Goal: Information Seeking & Learning: Learn about a topic

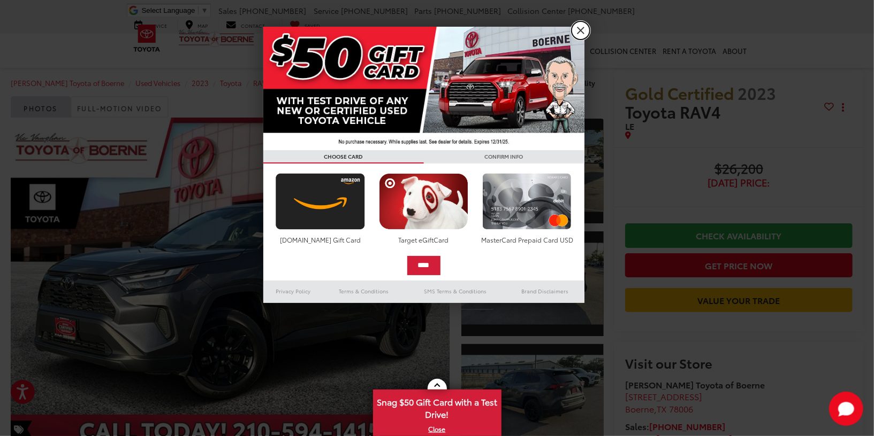
click at [578, 23] on link "X" at bounding box center [580, 30] width 18 height 18
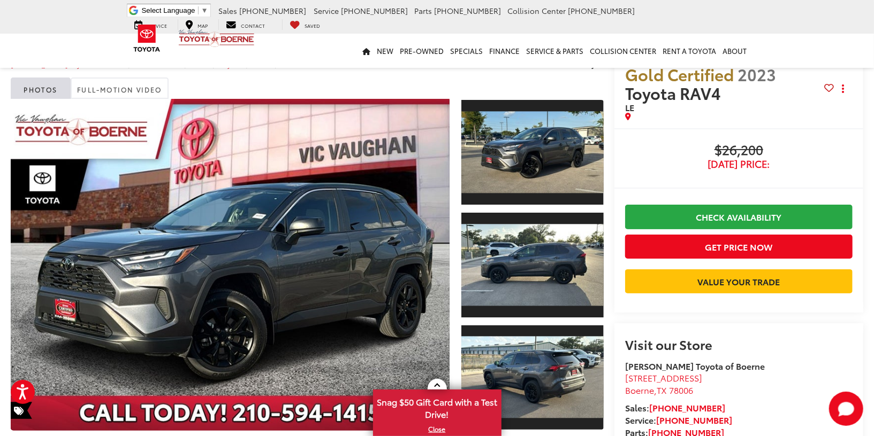
scroll to position [29, 0]
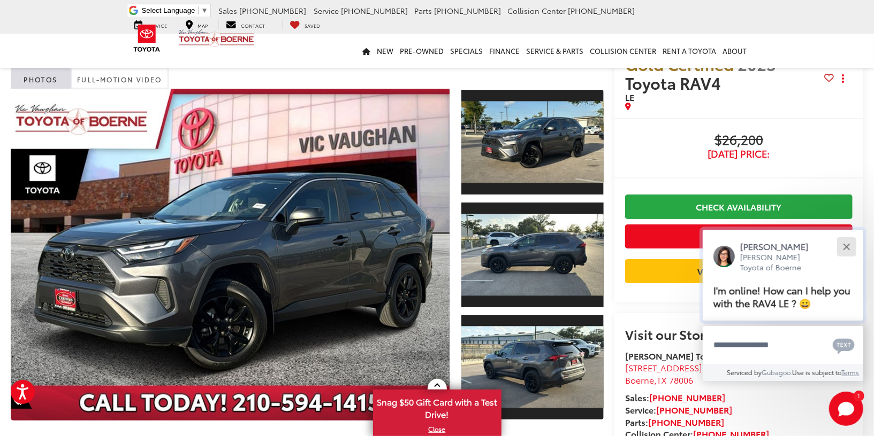
click at [849, 246] on button "Close" at bounding box center [845, 246] width 23 height 23
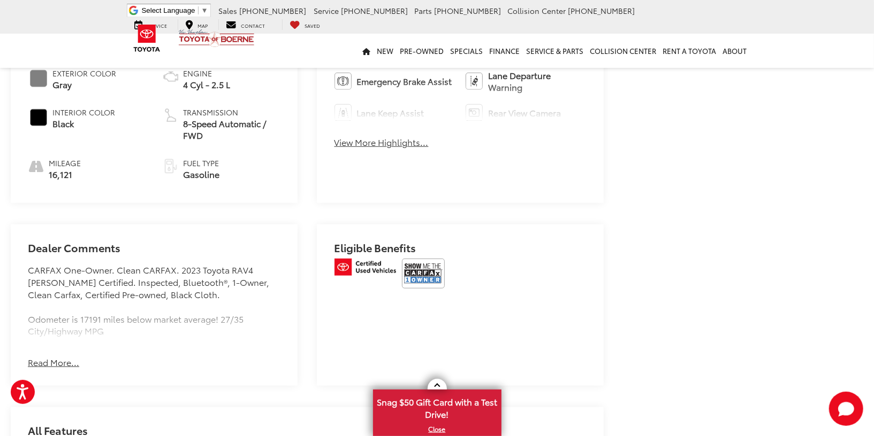
scroll to position [592, 0]
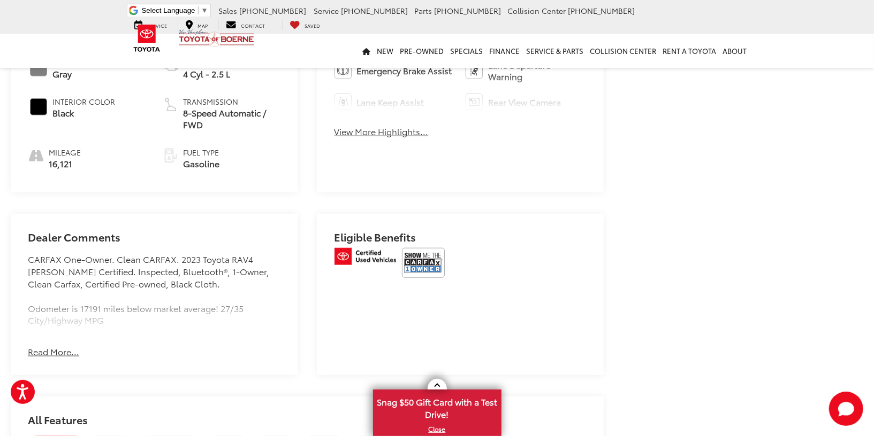
click at [66, 346] on button "Read More..." at bounding box center [53, 352] width 51 height 12
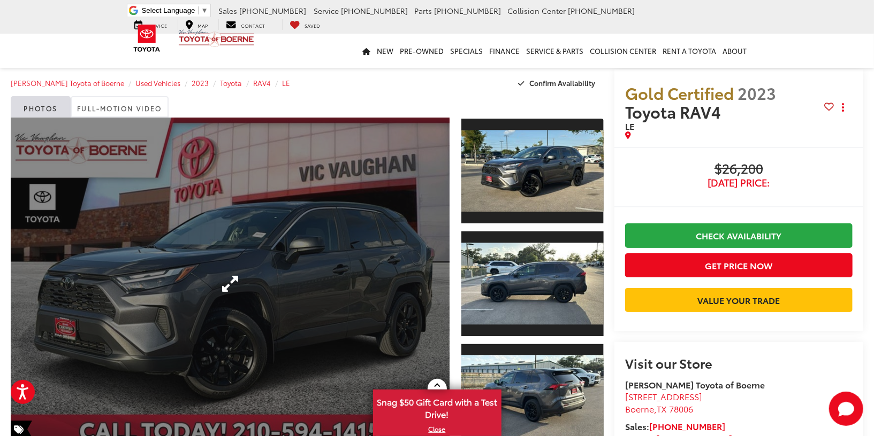
scroll to position [62, 0]
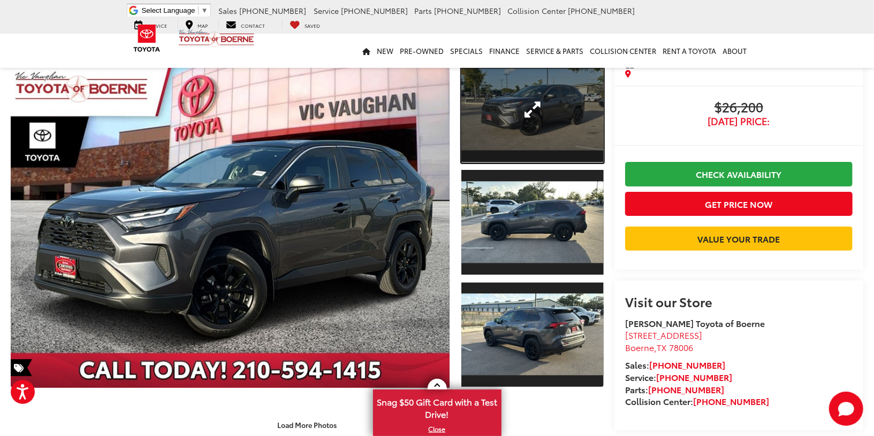
click at [494, 131] on link "Expand Photo 1" at bounding box center [532, 109] width 142 height 107
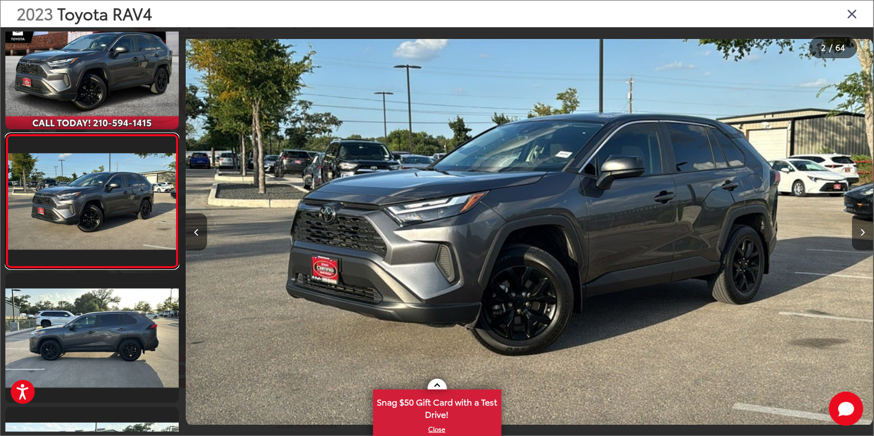
scroll to position [9, 0]
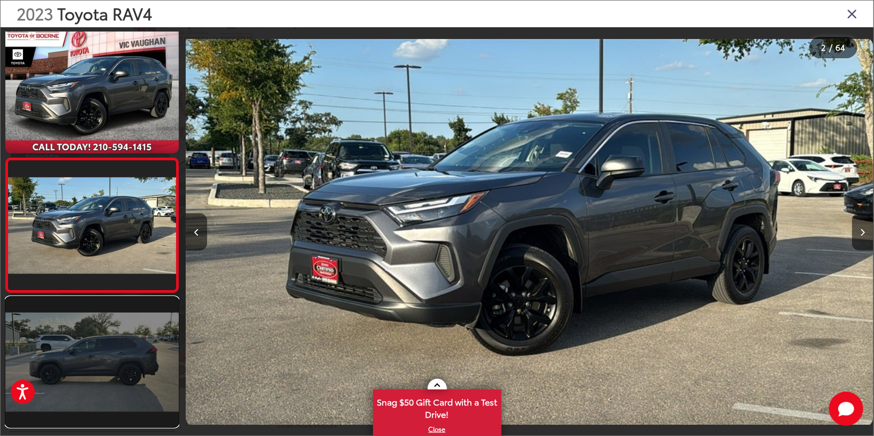
click at [130, 382] on link at bounding box center [91, 362] width 173 height 130
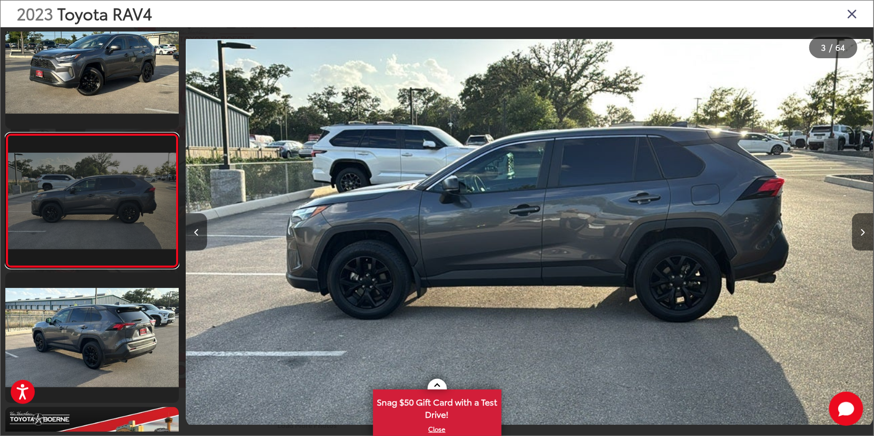
scroll to position [0, 1375]
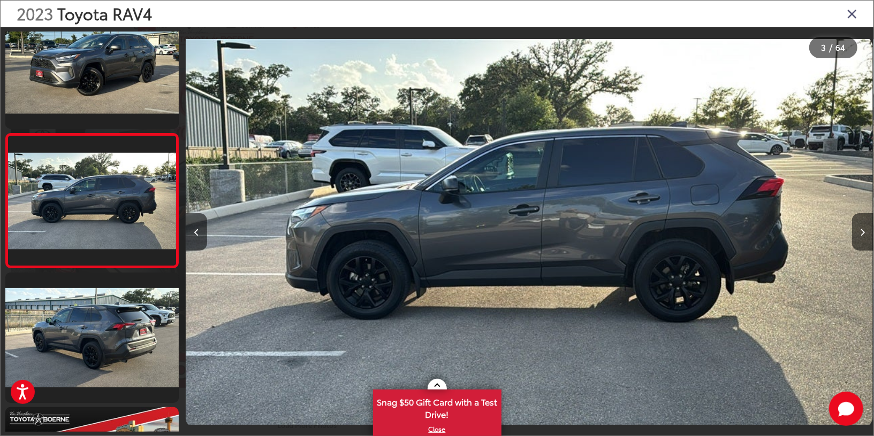
click at [849, 232] on div at bounding box center [787, 232] width 172 height 410
click at [859, 232] on button "Next image" at bounding box center [862, 231] width 21 height 37
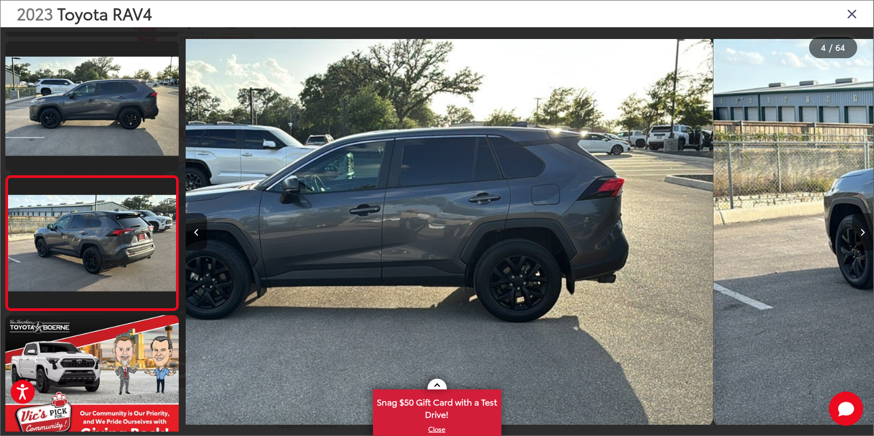
scroll to position [302, 0]
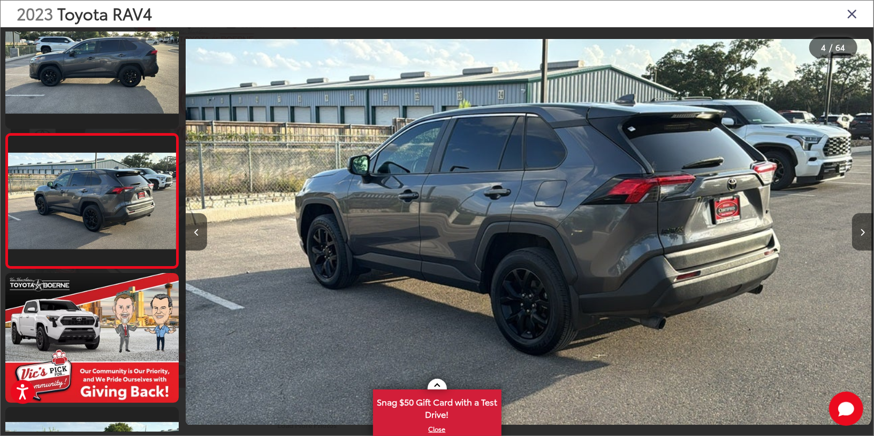
click at [859, 232] on button "Next image" at bounding box center [862, 231] width 21 height 37
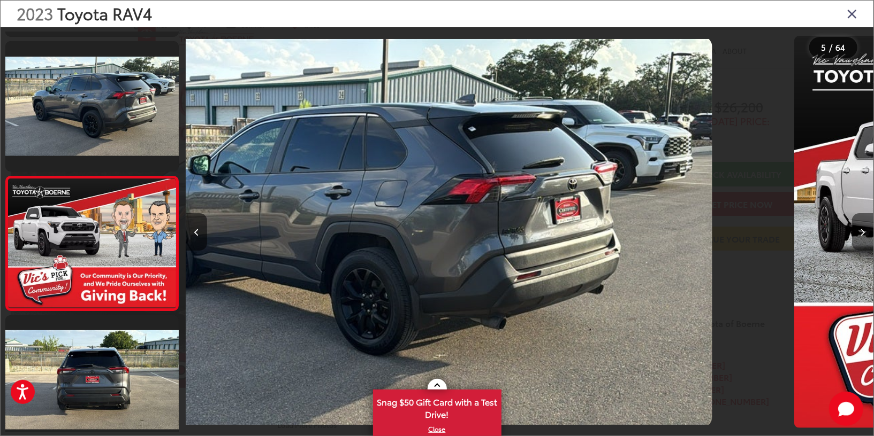
scroll to position [436, 0]
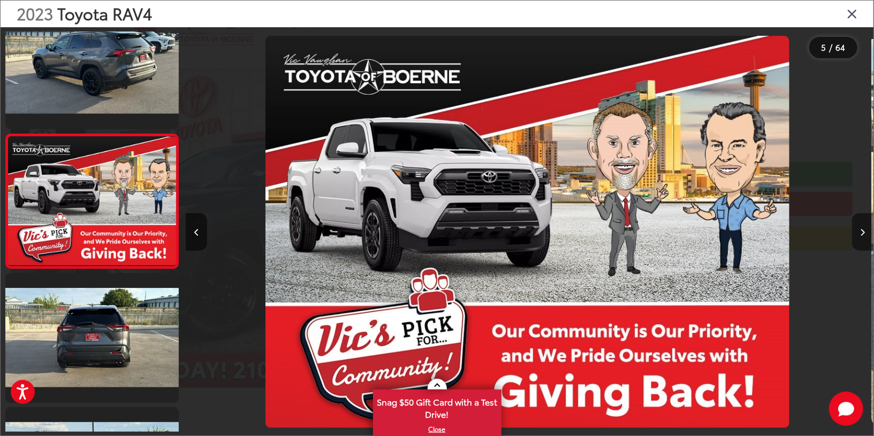
click at [859, 232] on button "Next image" at bounding box center [862, 231] width 21 height 37
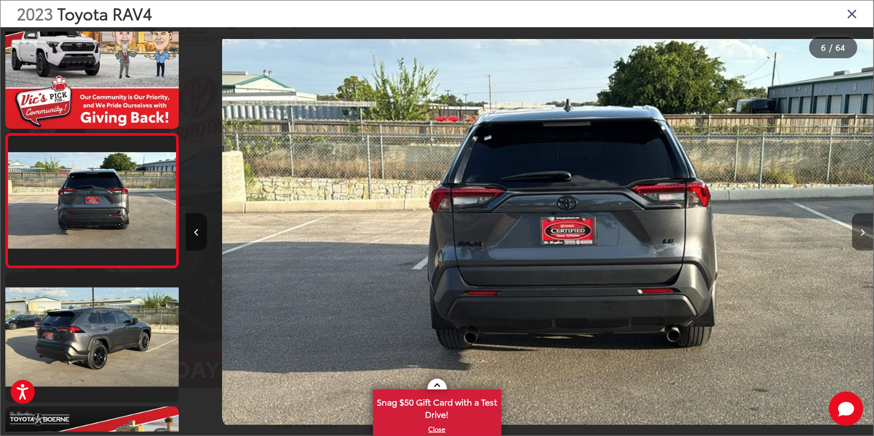
scroll to position [0, 3438]
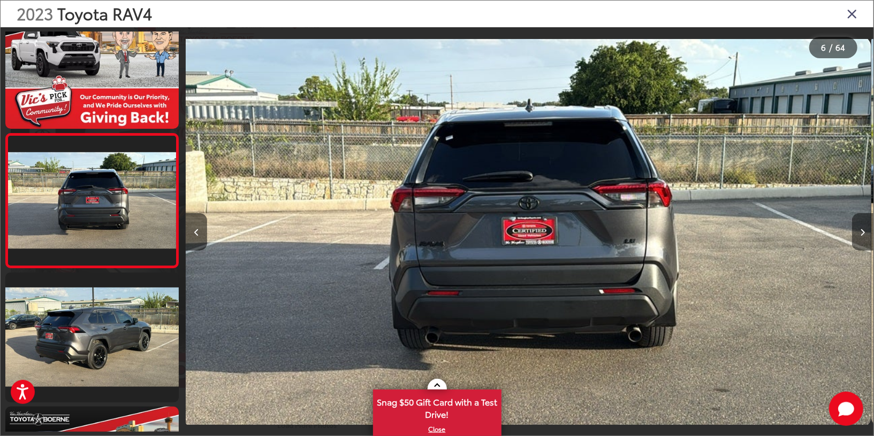
click at [859, 232] on button "Next image" at bounding box center [862, 231] width 21 height 37
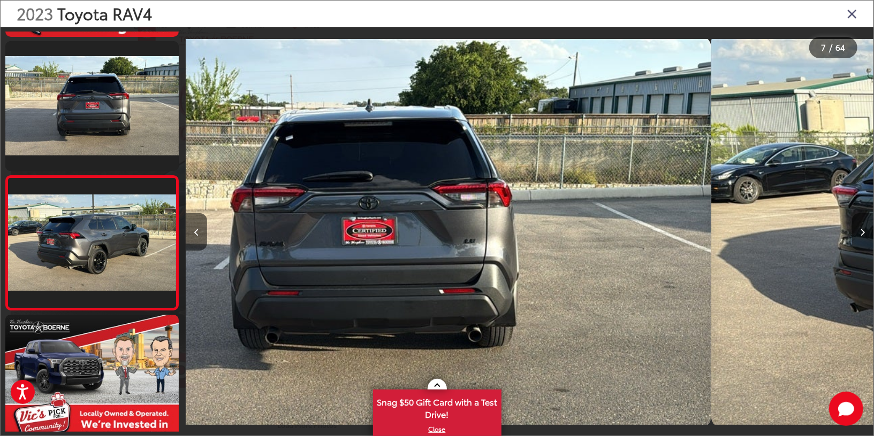
scroll to position [0, 0]
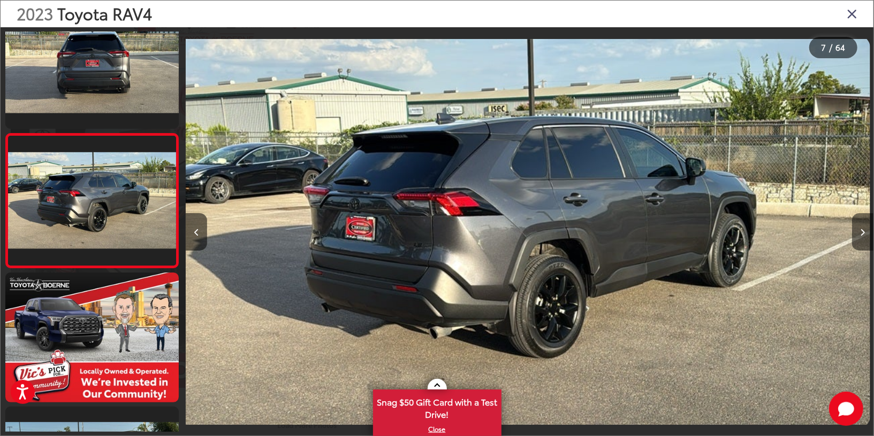
click at [859, 232] on button "Next image" at bounding box center [862, 231] width 21 height 37
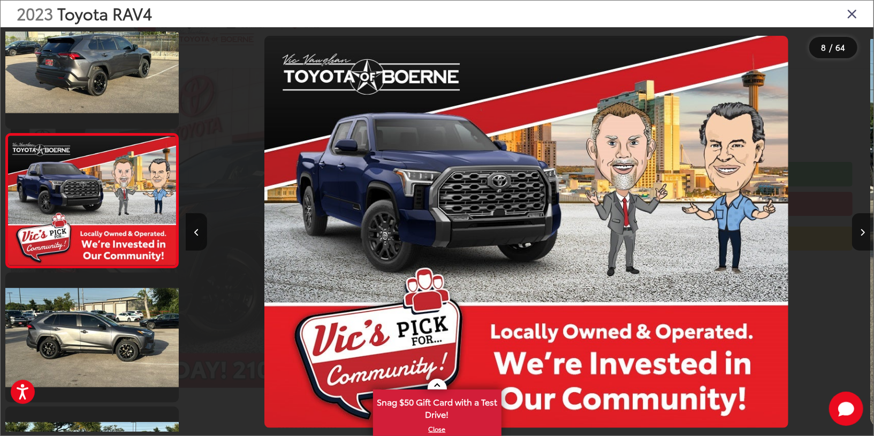
click at [848, 7] on icon "Close gallery" at bounding box center [851, 13] width 11 height 14
